Goal: Task Accomplishment & Management: Use online tool/utility

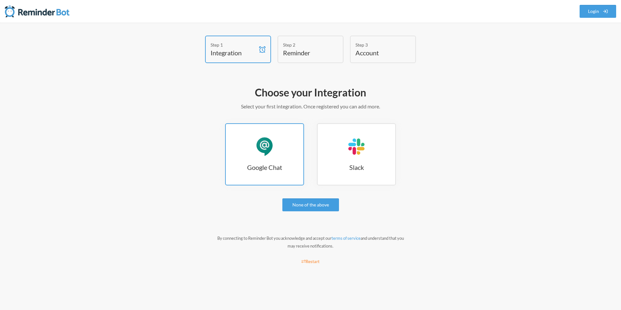
click at [247, 151] on link "Google Chat Google Chat" at bounding box center [264, 154] width 79 height 62
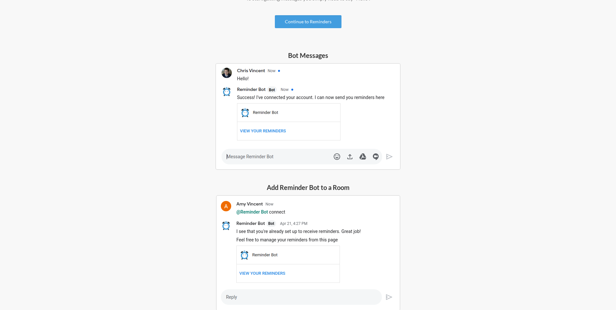
scroll to position [31, 0]
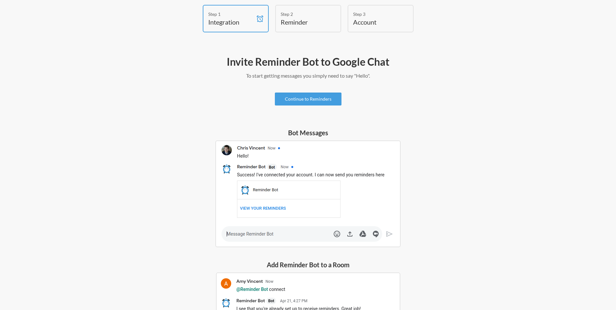
click at [299, 108] on div "Invite Reminder Bot to Google Chat To start getting messages you simply need to…" at bounding box center [308, 233] width 375 height 362
click at [305, 99] on link "Continue to Reminders" at bounding box center [308, 99] width 67 height 13
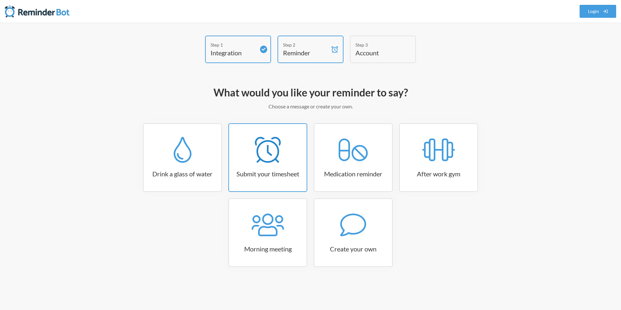
click at [278, 155] on icon at bounding box center [268, 150] width 26 height 26
select select "15:30:00"
select select "true"
select select "16:30:00"
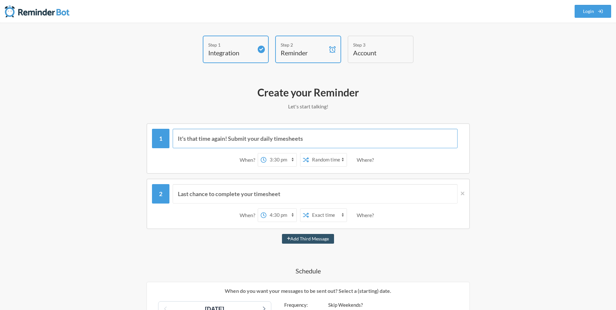
click at [193, 139] on input "It's that time again! Submit your daily timesheets" at bounding box center [315, 138] width 285 height 19
click at [292, 159] on select "12:00 am 12:15 am 12:30 am 12:45 am 1:00 am 1:15 am 1:30 am 1:45 am 2:00 am 2:1…" at bounding box center [282, 159] width 30 height 13
select select "17:45:00"
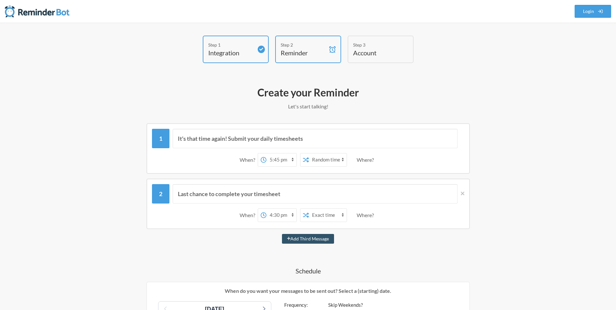
click at [267, 153] on select "12:00 am 12:15 am 12:30 am 12:45 am 1:00 am 1:15 am 1:30 am 1:45 am 2:00 am 2:1…" at bounding box center [282, 159] width 30 height 13
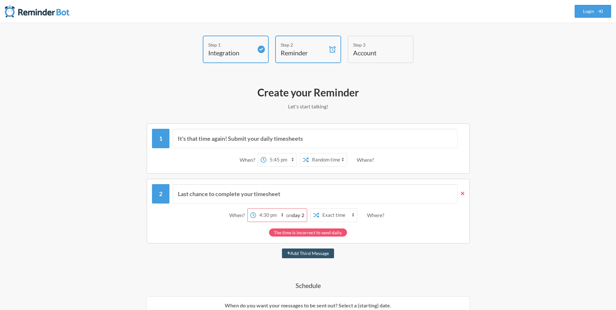
click at [464, 195] on icon at bounding box center [463, 194] width 4 height 6
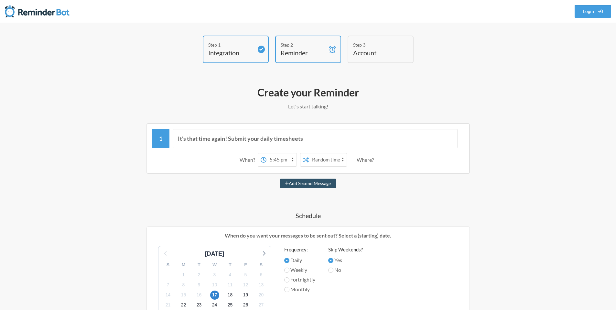
click at [369, 159] on div "Where?" at bounding box center [367, 160] width 20 height 14
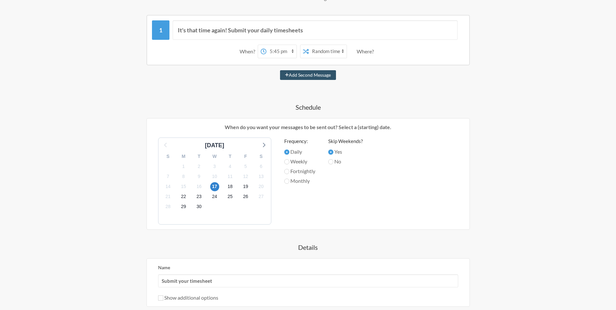
scroll to position [162, 0]
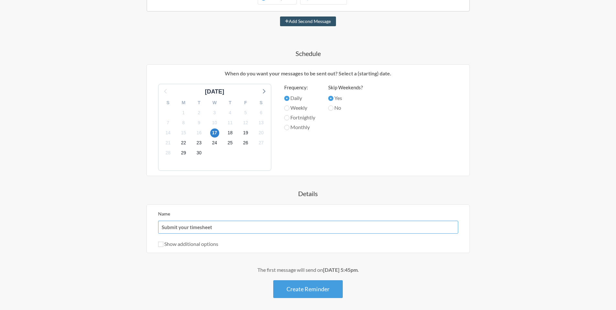
click at [189, 230] on input "Submit your timesheet" at bounding box center [308, 227] width 300 height 13
type input "Submit your daily report"
click at [174, 246] on label "Show additional options" at bounding box center [188, 244] width 60 height 6
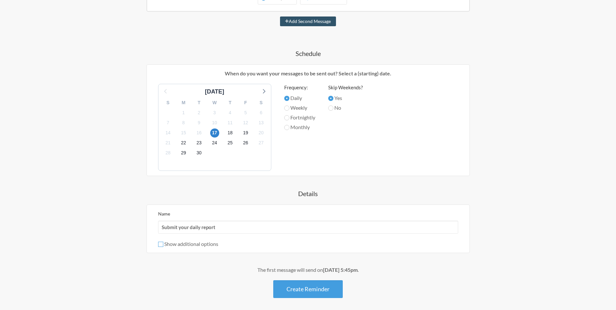
click at [163, 246] on input "Show additional options" at bounding box center [160, 244] width 5 height 5
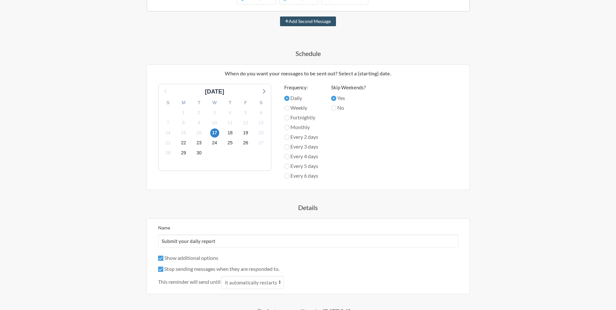
click at [175, 256] on label "Show additional options" at bounding box center [188, 258] width 60 height 6
click at [163, 256] on input "Show additional options" at bounding box center [160, 258] width 5 height 5
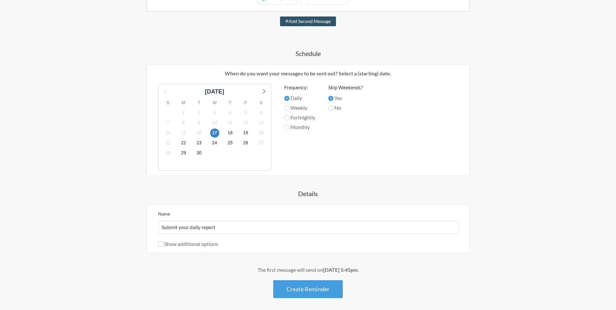
click at [177, 247] on label "Show additional options" at bounding box center [188, 244] width 60 height 6
click at [163, 247] on input "Show additional options" at bounding box center [160, 244] width 5 height 5
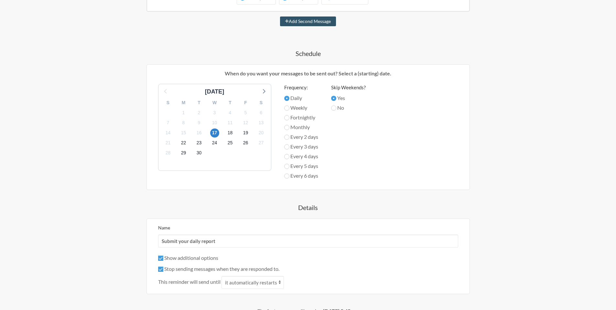
click at [181, 256] on label "Show additional options" at bounding box center [188, 258] width 60 height 6
click at [163, 256] on input "Show additional options" at bounding box center [160, 258] width 5 height 5
checkbox input "false"
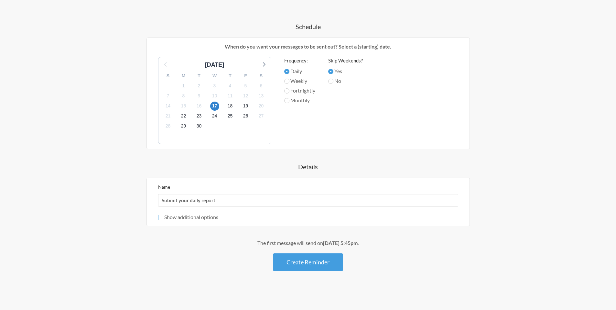
scroll to position [0, 0]
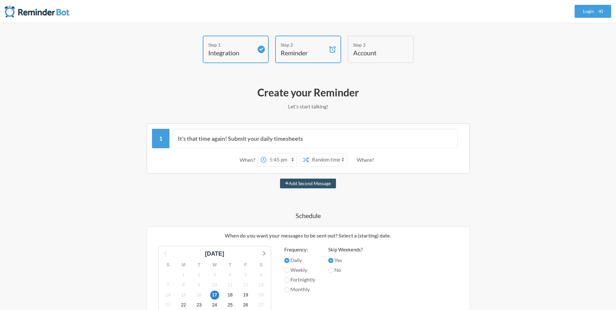
click at [359, 157] on div "Where?" at bounding box center [367, 160] width 20 height 14
click at [369, 160] on div "Where?" at bounding box center [367, 160] width 20 height 14
click at [373, 160] on div "Where?" at bounding box center [367, 160] width 20 height 14
click at [374, 160] on div "Where?" at bounding box center [367, 160] width 20 height 14
click at [376, 160] on div "Where?" at bounding box center [367, 160] width 20 height 14
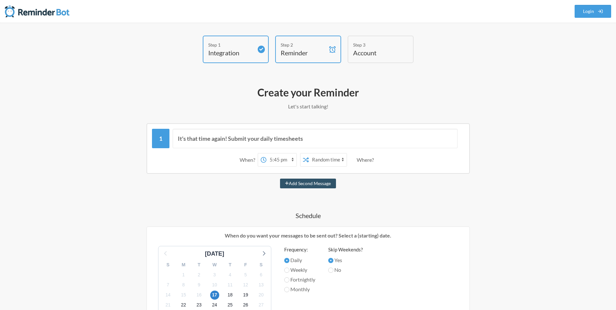
click at [377, 160] on div "Where?" at bounding box center [367, 160] width 20 height 14
click at [586, 12] on link "Login" at bounding box center [593, 11] width 37 height 13
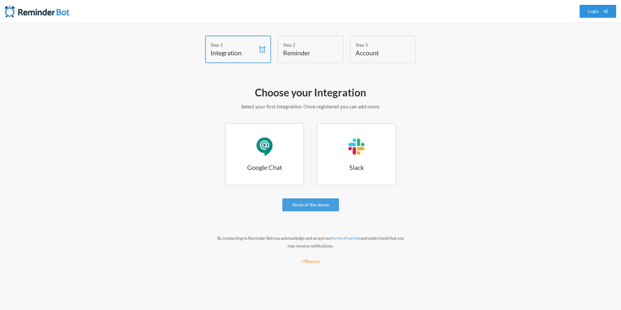
click at [600, 11] on link "Login" at bounding box center [598, 11] width 37 height 13
click at [265, 153] on div "Google Chat" at bounding box center [264, 146] width 19 height 19
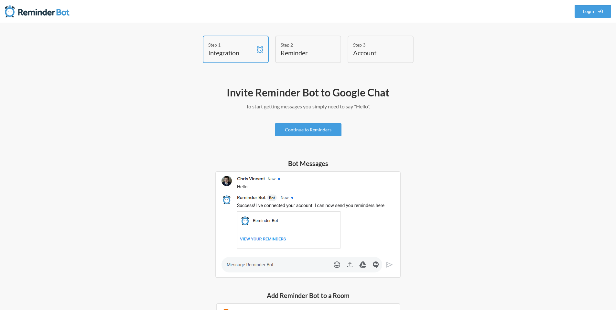
scroll to position [148, 0]
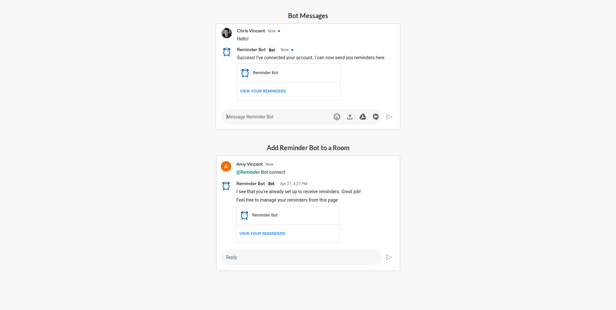
click at [241, 260] on img at bounding box center [308, 213] width 184 height 116
click at [292, 167] on img at bounding box center [308, 213] width 184 height 116
click at [297, 149] on h5 "Add Reminder Bot to a Room" at bounding box center [308, 147] width 184 height 9
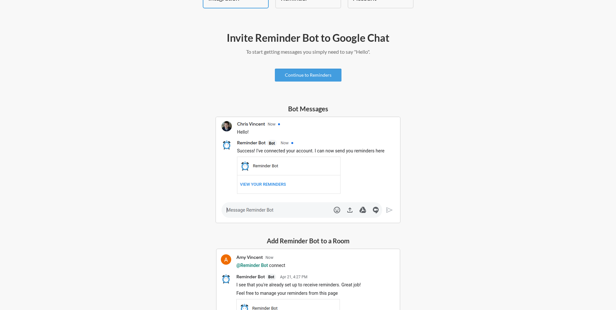
scroll to position [8, 0]
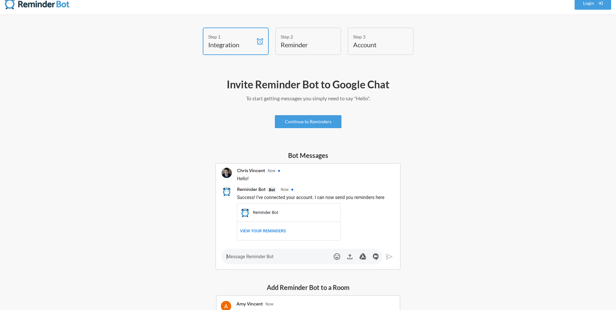
click at [290, 103] on div "Invite Reminder Bot to Google Chat To start getting messages you simply need to…" at bounding box center [308, 255] width 375 height 362
click at [286, 96] on p "To start getting messages you simply need to say "Hello"." at bounding box center [308, 98] width 375 height 8
click at [348, 99] on p "To start getting messages you simply need to say "Hello"." at bounding box center [308, 98] width 375 height 8
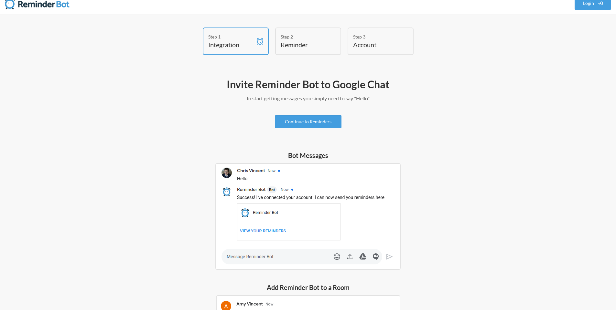
click at [248, 106] on div "Invite Reminder Bot to Google Chat To start getting messages you simply need to…" at bounding box center [308, 255] width 375 height 362
click at [251, 258] on img at bounding box center [307, 216] width 185 height 107
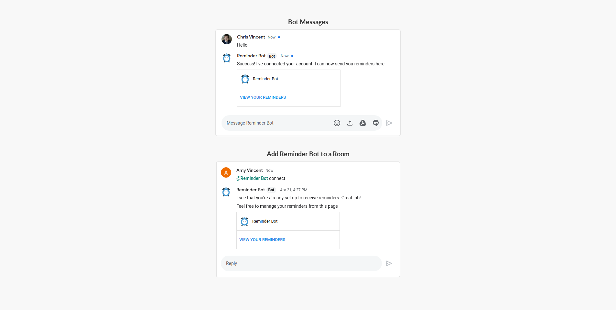
scroll to position [148, 0]
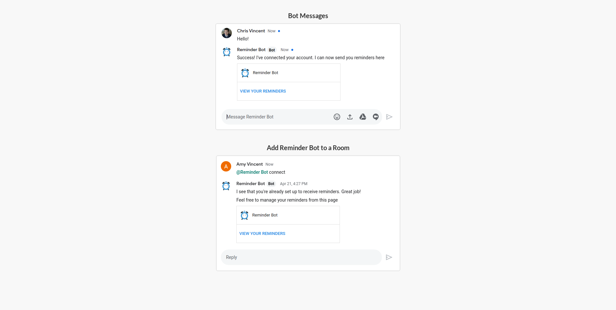
click at [258, 259] on img at bounding box center [308, 213] width 184 height 116
drag, startPoint x: 258, startPoint y: 259, endPoint x: 257, endPoint y: 255, distance: 4.3
click at [258, 259] on img at bounding box center [308, 213] width 184 height 116
click at [279, 203] on img at bounding box center [308, 213] width 184 height 116
click at [278, 196] on img at bounding box center [308, 213] width 184 height 116
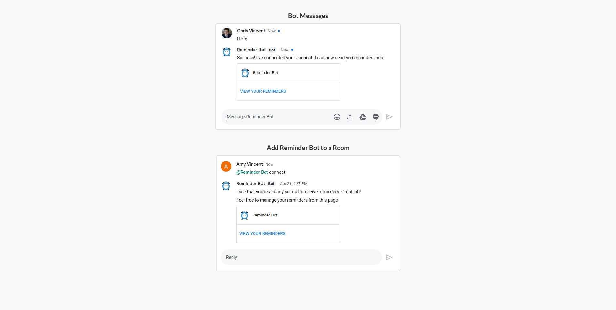
scroll to position [0, 0]
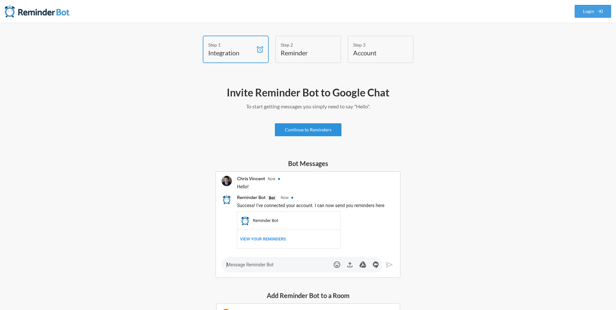
click at [303, 128] on link "Continue to Reminders" at bounding box center [308, 129] width 67 height 13
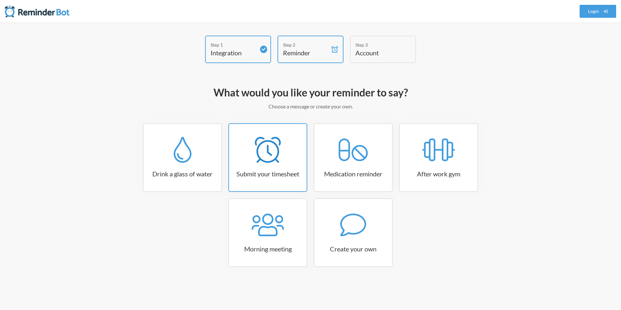
click at [255, 160] on icon at bounding box center [268, 150] width 26 height 26
select select "15:30:00"
select select "true"
select select "16:30:00"
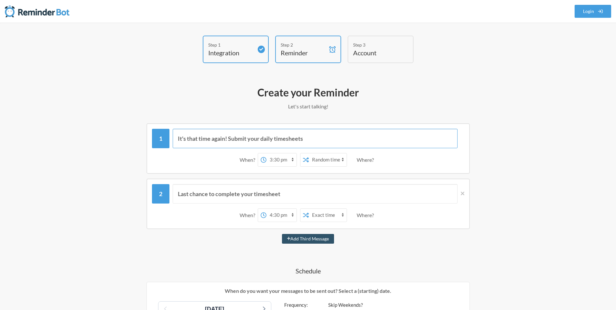
click at [234, 134] on input "It's that time again! Submit your daily timesheets" at bounding box center [315, 138] width 285 height 19
click at [463, 194] on icon at bounding box center [463, 194] width 4 height 4
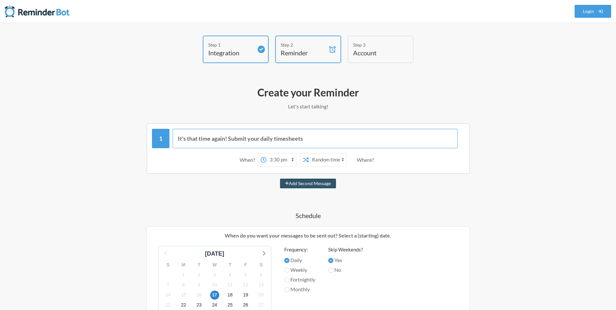
click at [214, 141] on input "It's that time again! Submit your daily timesheets" at bounding box center [315, 138] width 285 height 19
paste input "🚀 Daily Status Report 12/09/2025. Please update your daily status in T&D, Slack…"
drag, startPoint x: 269, startPoint y: 139, endPoint x: 186, endPoint y: 141, distance: 83.2
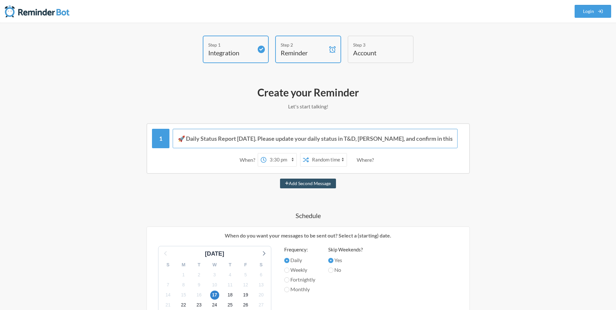
click at [186, 141] on input "🚀 Daily Status Report 12/09/2025. Please update your daily status in T&D, Slack…" at bounding box center [315, 138] width 285 height 19
drag, startPoint x: 434, startPoint y: 139, endPoint x: 348, endPoint y: 137, distance: 86.1
click at [348, 137] on input "🚀 It's time for daily report. Please update your daily status in T&D, Slack, an…" at bounding box center [315, 138] width 285 height 19
type input "🚀 It's time for daily report. Please update your daily status in T&D and confir…"
click at [279, 159] on select "12:00 am 12:15 am 12:30 am 12:45 am 1:00 am 1:15 am 1:30 am 1:45 am 2:00 am 2:1…" at bounding box center [282, 159] width 30 height 13
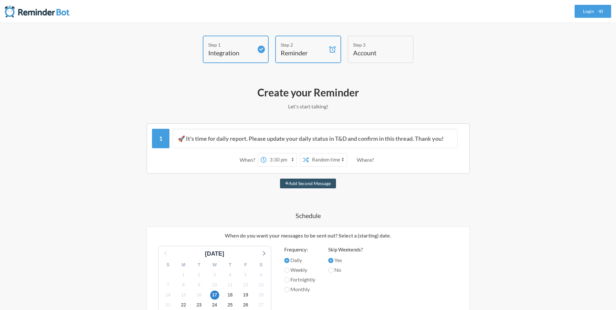
select select "17:45:00"
click at [267, 153] on select "12:00 am 12:15 am 12:30 am 12:45 am 1:00 am 1:15 am 1:30 am 1:45 am 2:00 am 2:1…" at bounding box center [282, 159] width 30 height 13
click at [373, 159] on div "Where?" at bounding box center [367, 160] width 20 height 14
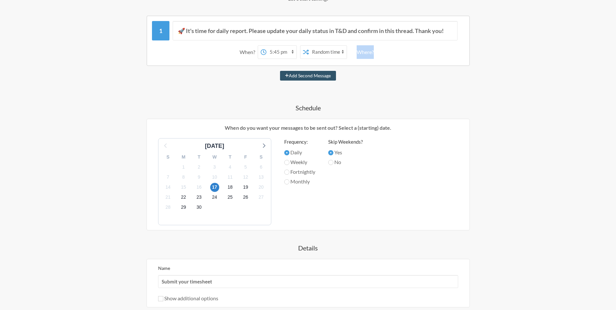
scroll to position [186, 0]
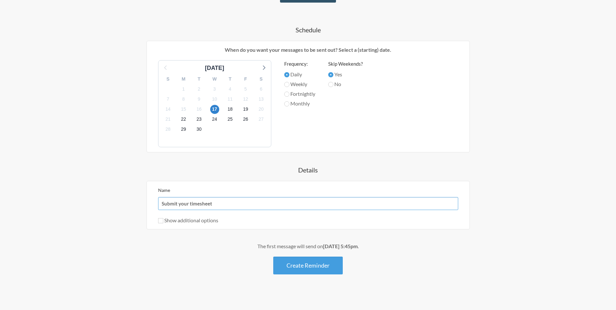
click at [211, 203] on input "Submit your timesheet" at bounding box center [308, 203] width 300 height 13
drag, startPoint x: 190, startPoint y: 204, endPoint x: 244, endPoint y: 206, distance: 53.7
click at [244, 206] on input "Submit your timesheet" at bounding box center [308, 203] width 300 height 13
type input "Submit your daily report"
click at [175, 223] on label "Show additional options" at bounding box center [188, 220] width 60 height 6
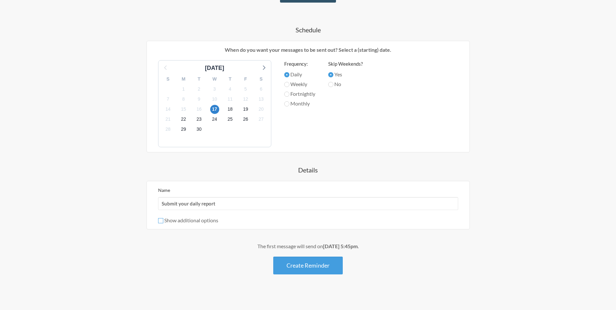
click at [163, 223] on input "Show additional options" at bounding box center [160, 220] width 5 height 5
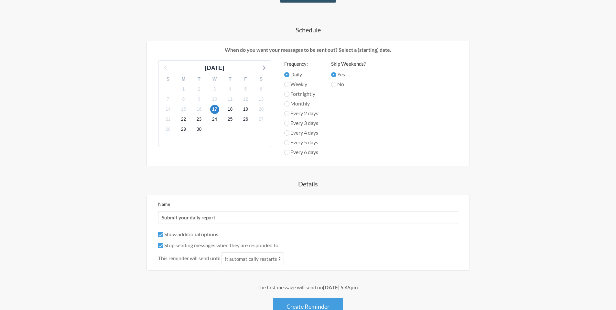
click at [180, 237] on div "Show additional options" at bounding box center [308, 234] width 300 height 8
click at [180, 236] on label "Show additional options" at bounding box center [188, 234] width 60 height 6
click at [163, 236] on input "Show additional options" at bounding box center [160, 234] width 5 height 5
checkbox input "false"
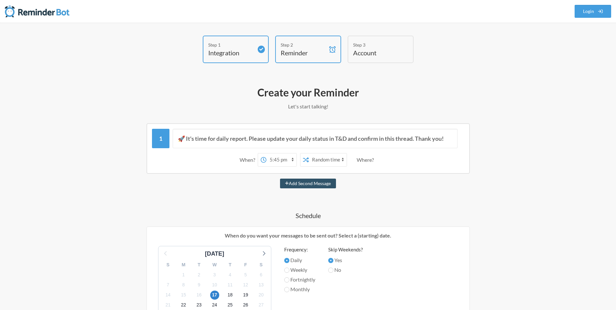
scroll to position [189, 0]
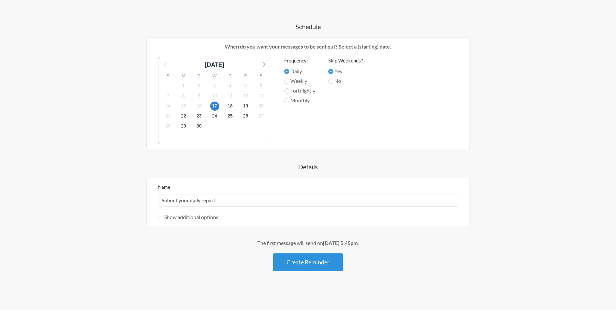
click at [307, 261] on button "Create Reminder" at bounding box center [308, 262] width 70 height 18
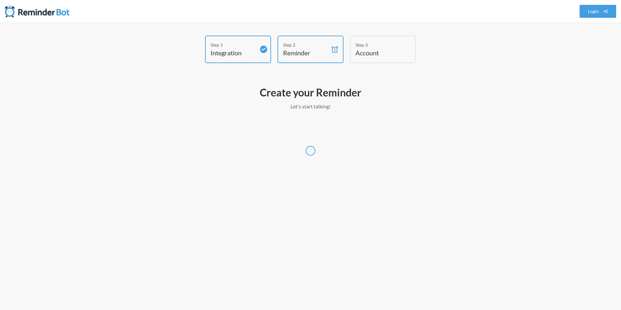
select select "UTC"
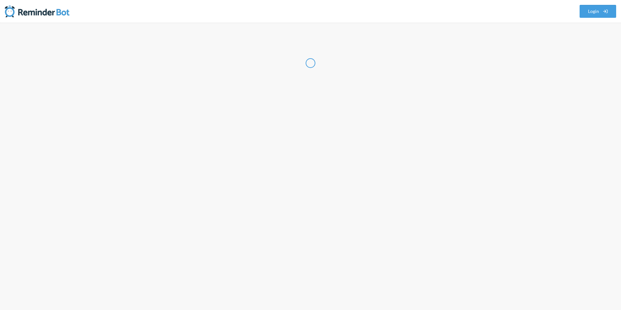
select select "VN"
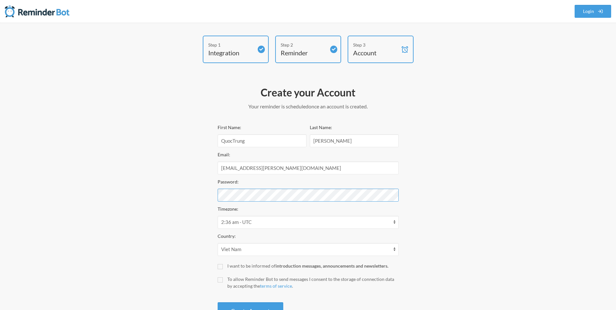
scroll to position [26, 0]
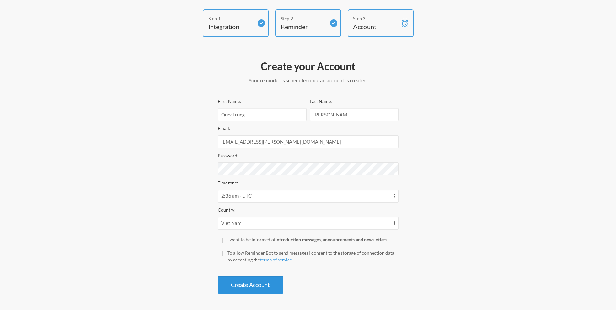
click at [242, 284] on button "Create Account" at bounding box center [251, 285] width 66 height 18
click at [242, 284] on div "First Name: QuocTrung Last Name: Nguyen Email: quoctrung.nguyen@evizi.com Passw…" at bounding box center [308, 195] width 181 height 197
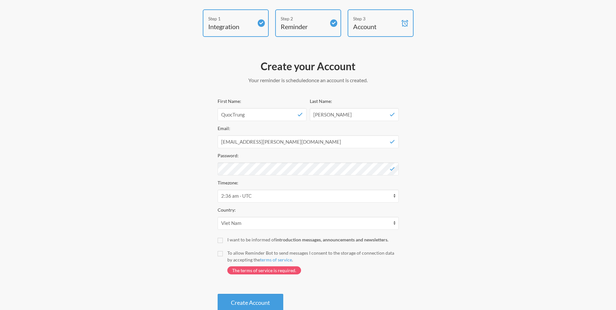
click at [223, 255] on label "To allow Reminder Bot to send messages I consent to the storage of connection d…" at bounding box center [308, 264] width 181 height 31
click at [223, 255] on input "To allow Reminder Bot to send messages I consent to the storage of connection d…" at bounding box center [220, 253] width 5 height 5
checkbox input "true"
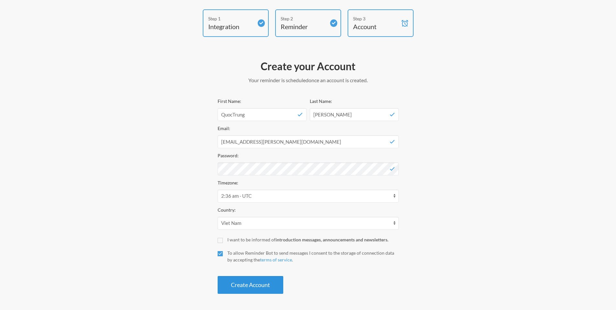
drag, startPoint x: 241, startPoint y: 296, endPoint x: 240, endPoint y: 289, distance: 7.2
click at [241, 296] on div "Create your Account Your reminder is scheduled and your trial will start once a…" at bounding box center [308, 176] width 181 height 241
click at [240, 289] on button "Create Account" at bounding box center [251, 285] width 66 height 18
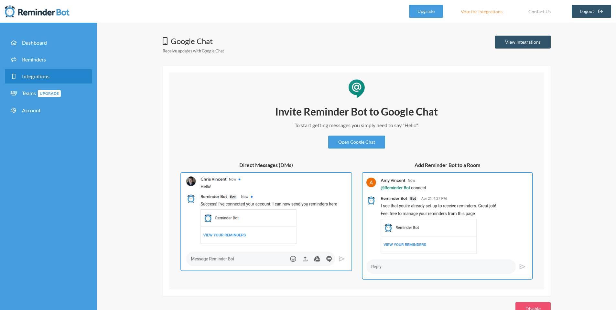
scroll to position [18, 0]
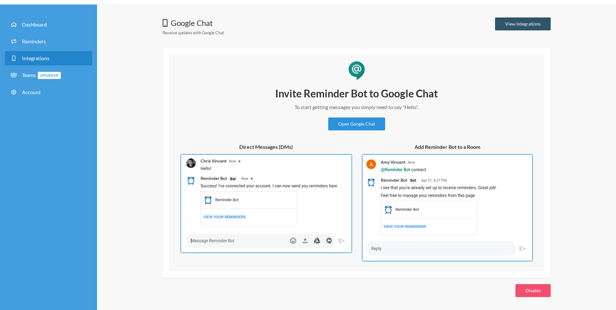
click at [346, 127] on link "Open Google Chat" at bounding box center [356, 123] width 57 height 13
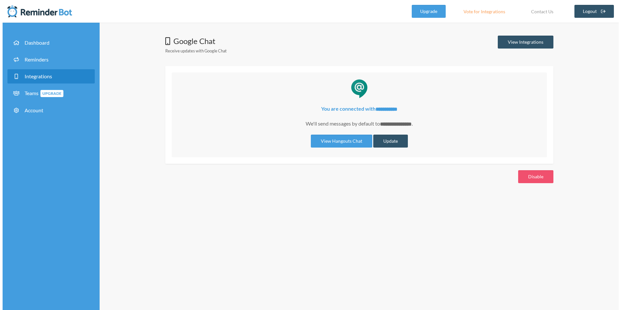
scroll to position [0, 0]
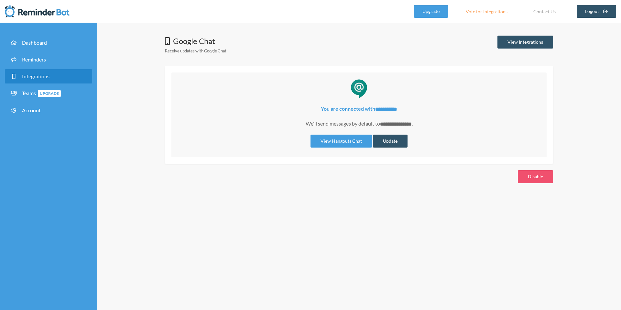
click at [43, 67] on li "Reminders" at bounding box center [48, 60] width 87 height 17
click at [39, 59] on span "Reminders" at bounding box center [34, 59] width 24 height 6
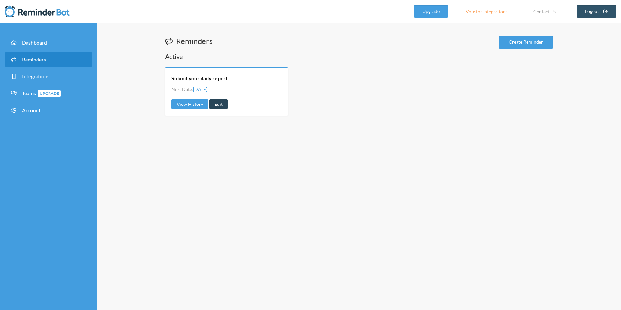
click at [215, 104] on link "Edit" at bounding box center [218, 104] width 18 height 10
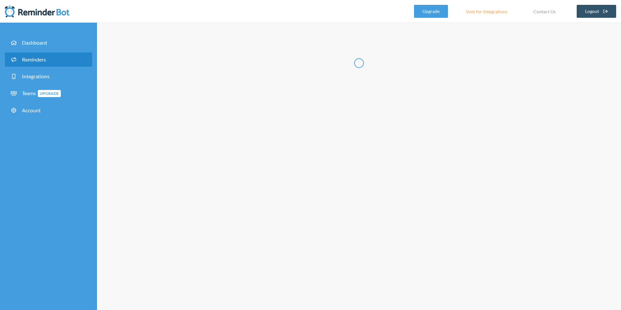
type input "Submit your daily report"
select select "17:45:00"
select select "true"
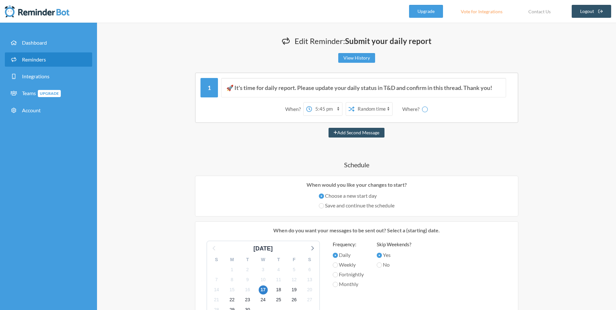
select select "spaces/AAAAQEQMQqM"
click at [428, 111] on select "QuocTrung [PERSON_NAME]" at bounding box center [429, 109] width 49 height 13
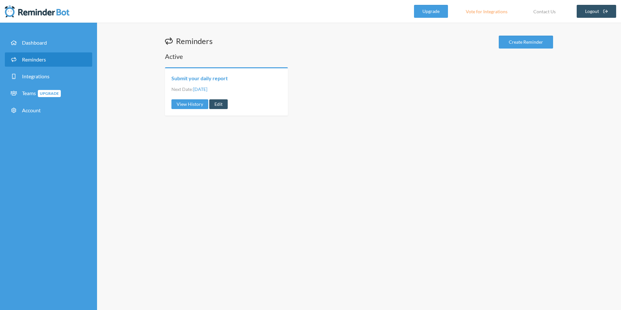
click at [220, 79] on link "Submit your daily report" at bounding box center [199, 78] width 56 height 7
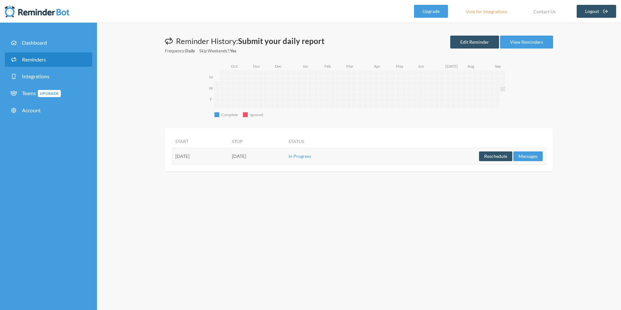
click at [285, 157] on td "[DATE]" at bounding box center [256, 156] width 57 height 16
click at [478, 43] on link "Edit Reminder" at bounding box center [474, 42] width 49 height 13
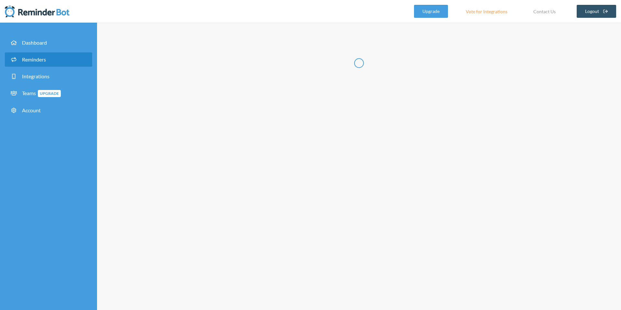
type input "Submit your daily report"
select select "17:45:00"
select select "true"
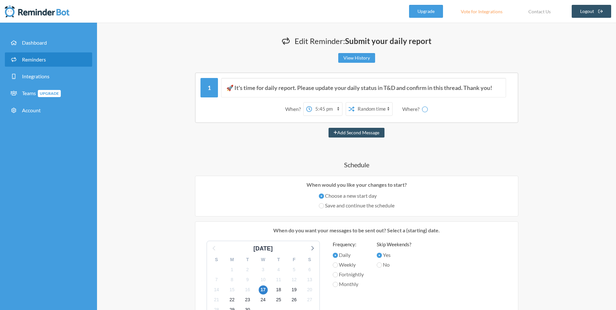
select select "spaces/AAAAQEQMQqM"
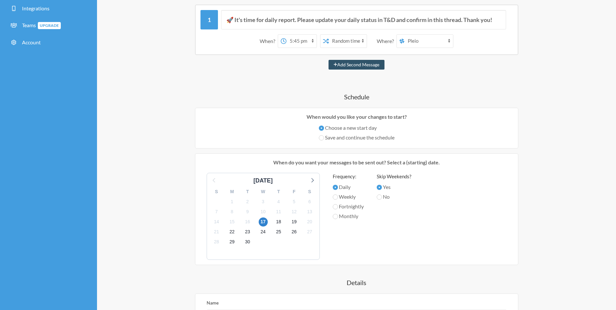
click at [347, 139] on label "Save and continue the schedule" at bounding box center [357, 138] width 76 height 8
click at [324, 139] on input "Save and continue the schedule" at bounding box center [321, 137] width 5 height 5
radio input "true"
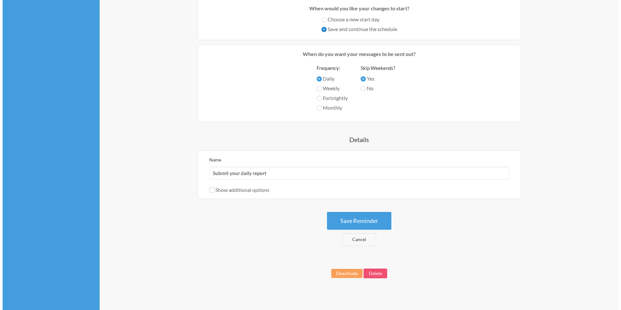
scroll to position [0, 0]
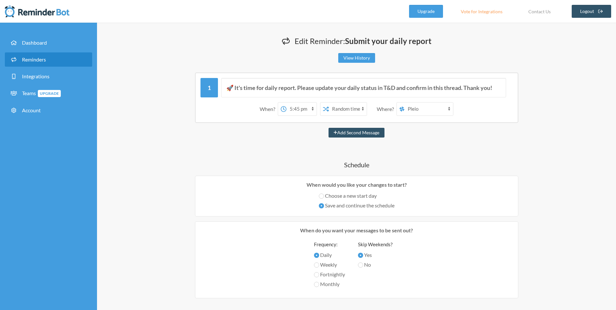
click at [37, 59] on span "Reminders" at bounding box center [34, 59] width 24 height 6
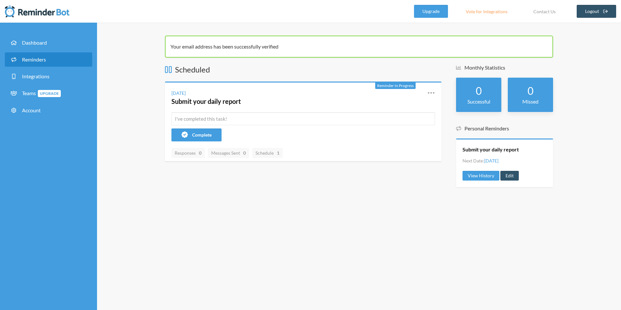
click at [28, 55] on link "Reminders" at bounding box center [48, 59] width 87 height 14
